Goal: Find specific page/section: Find specific page/section

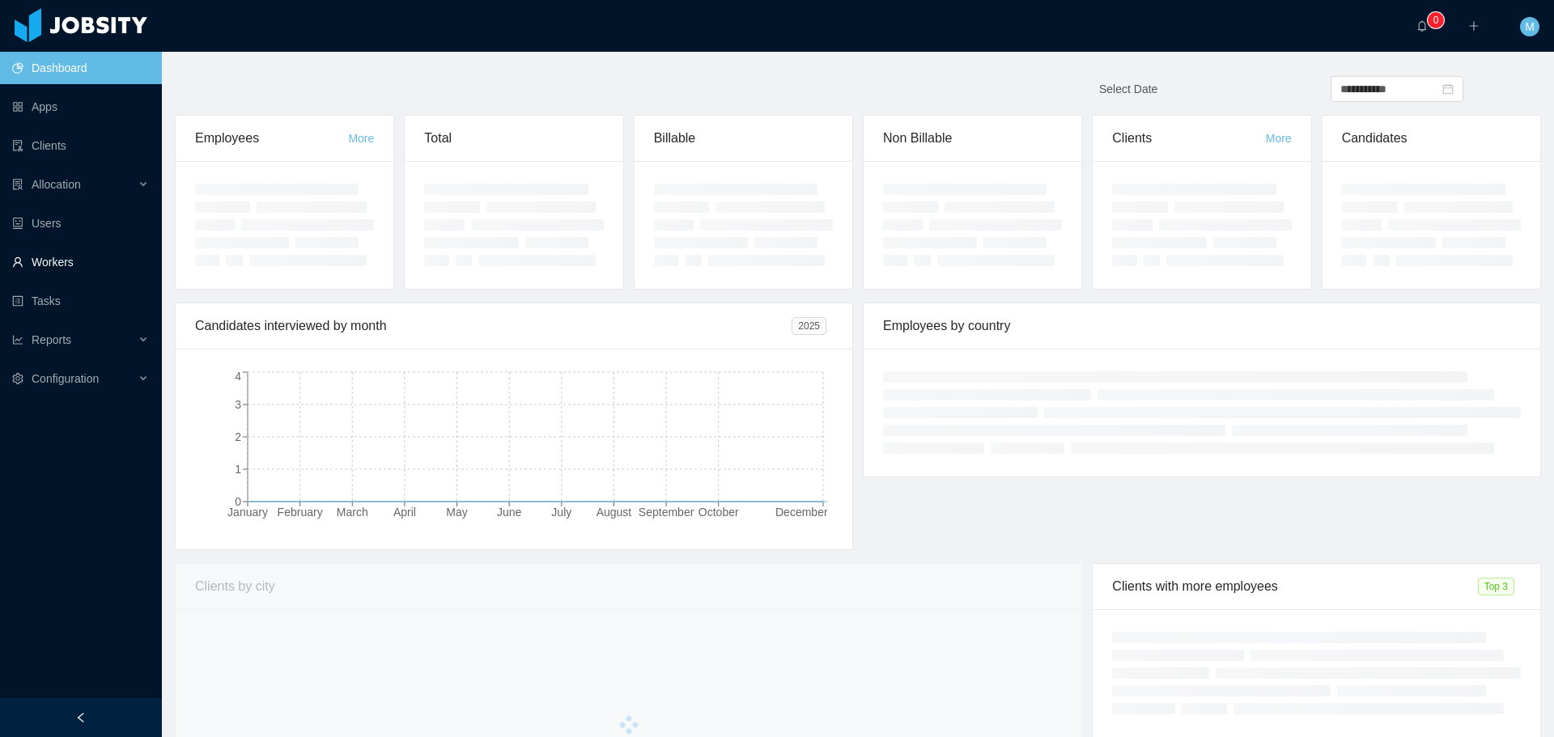
click at [80, 256] on link "Workers" at bounding box center [80, 262] width 137 height 32
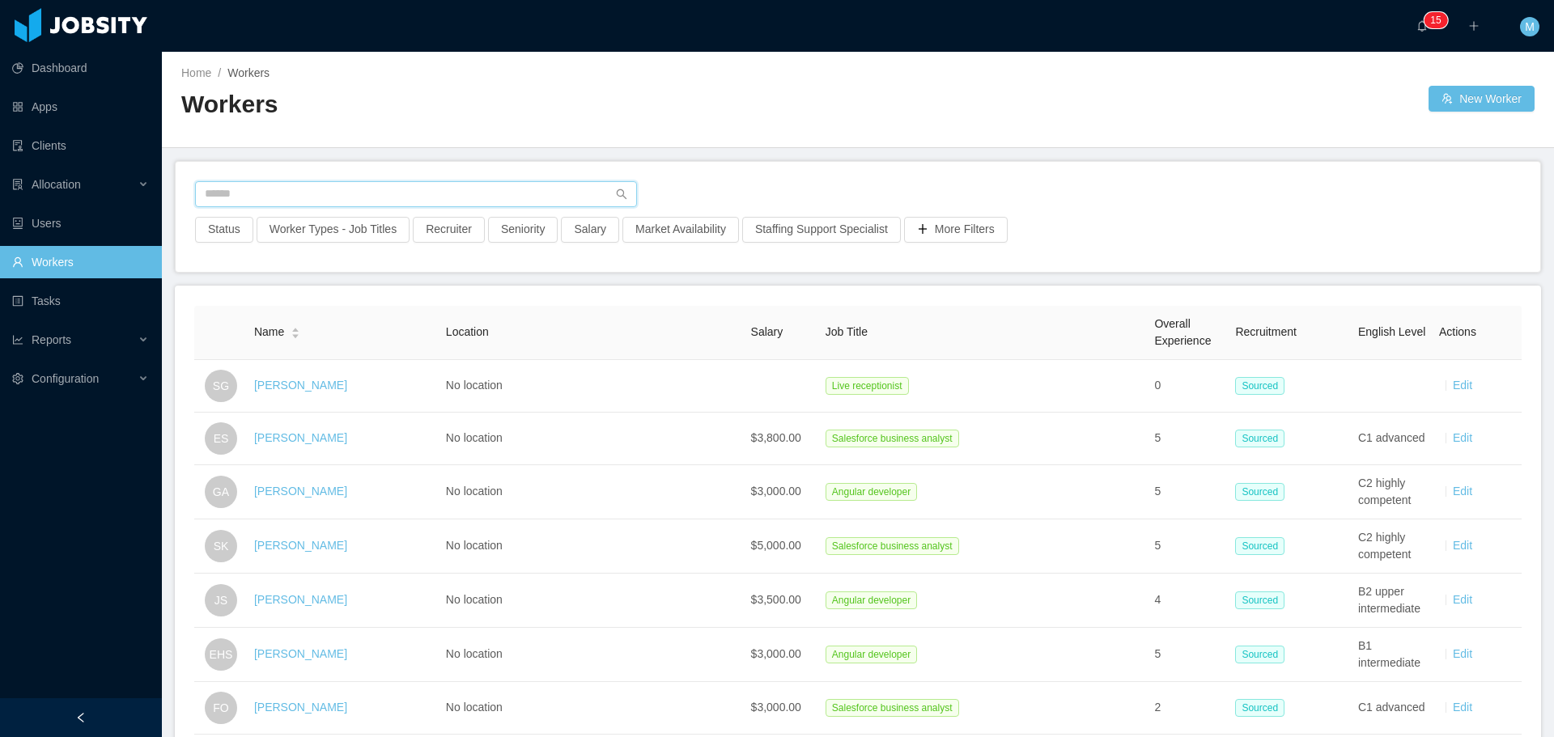
click at [318, 194] on input "text" at bounding box center [416, 194] width 442 height 26
paste input "**********"
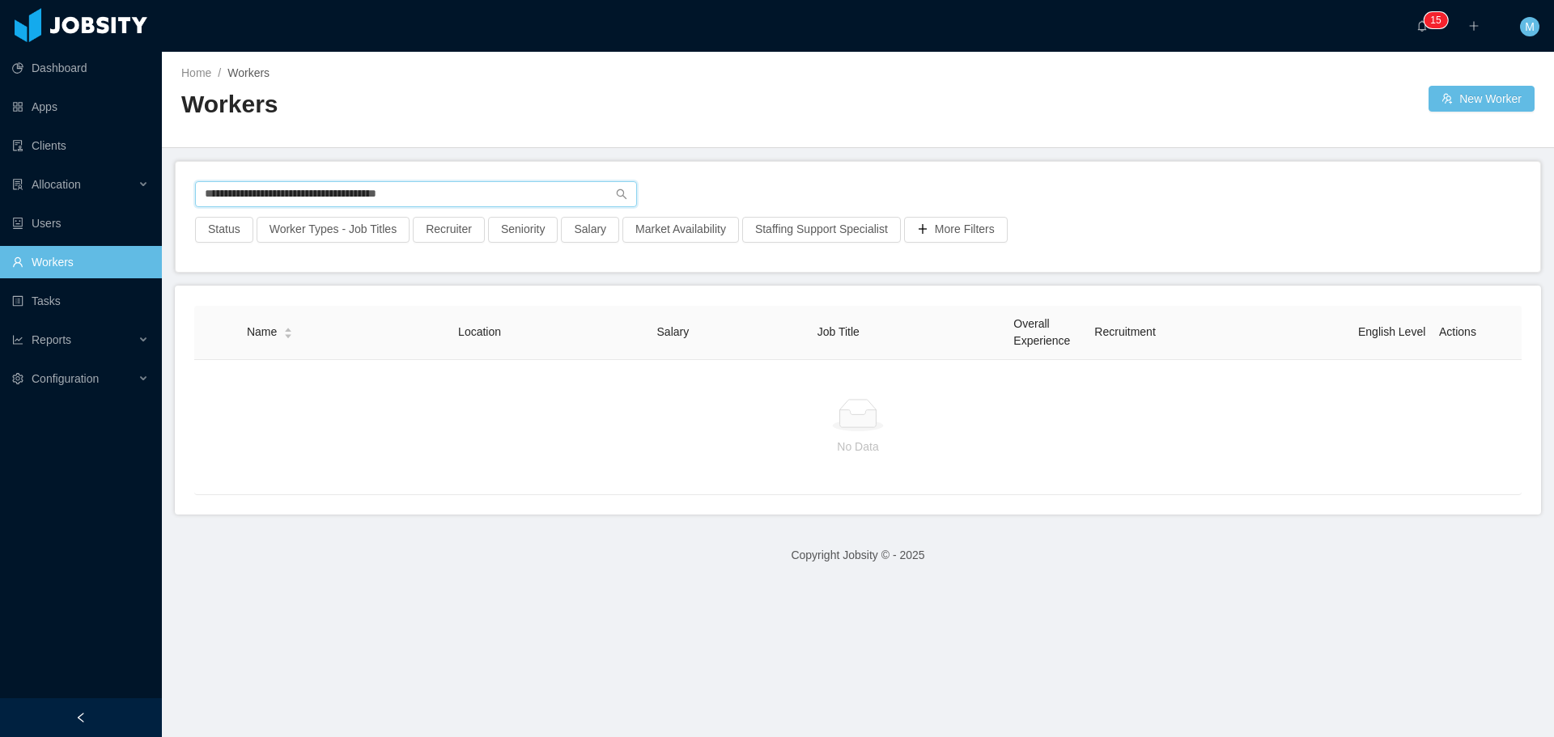
type input "**********"
